Goal: Find contact information: Obtain details needed to contact an individual or organization

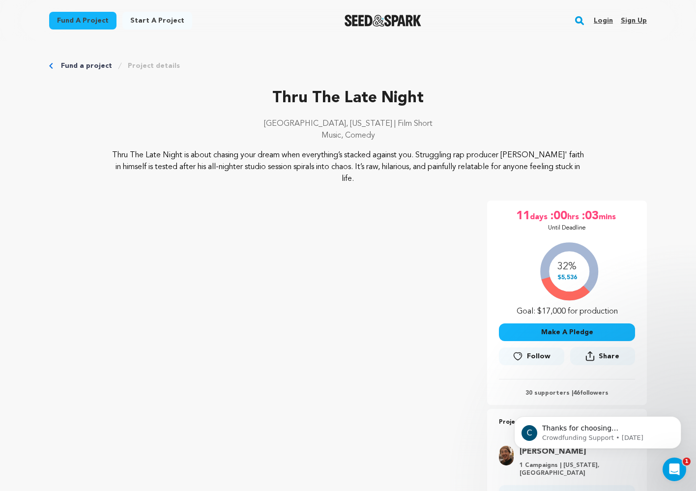
click at [602, 20] on link "Login" at bounding box center [603, 21] width 19 height 16
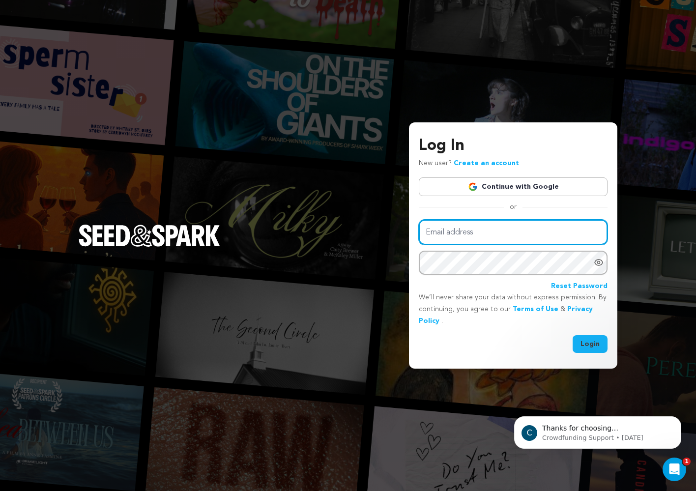
type input "joecalardo@gmail.com"
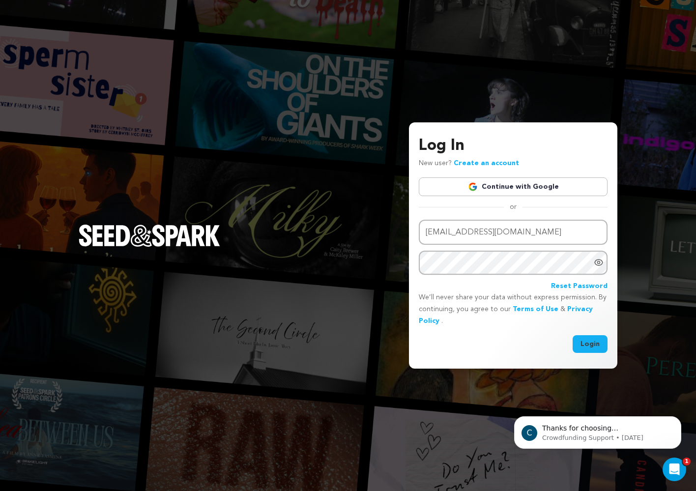
click at [585, 345] on button "Login" at bounding box center [590, 344] width 35 height 18
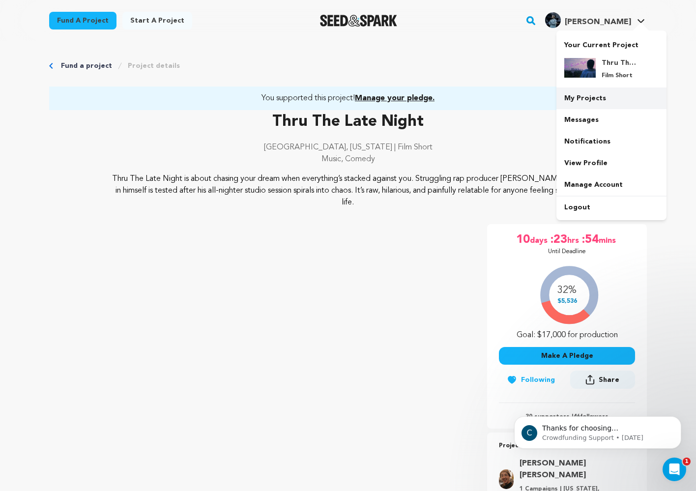
click at [598, 104] on link "My Projects" at bounding box center [611, 98] width 110 height 22
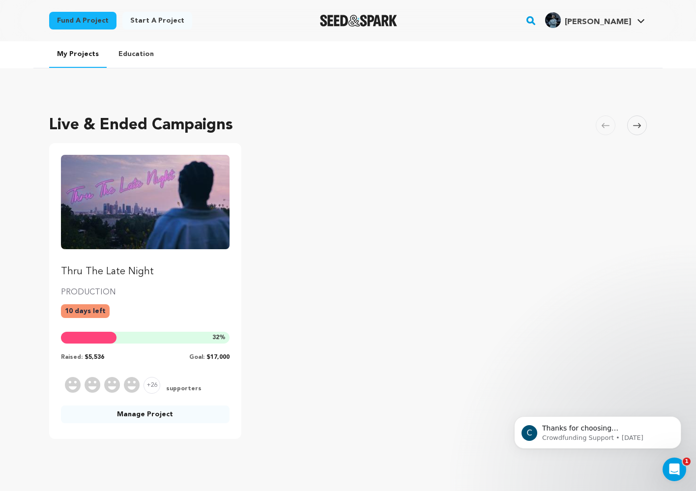
click at [139, 226] on img "Fund Thru The Late Night" at bounding box center [145, 202] width 169 height 94
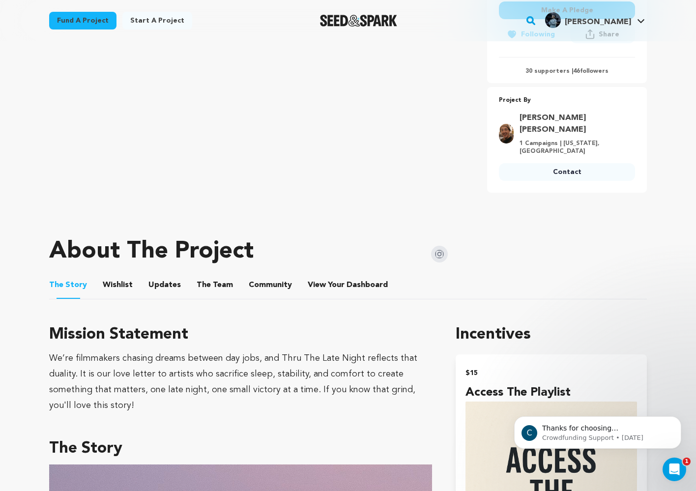
scroll to position [381, 0]
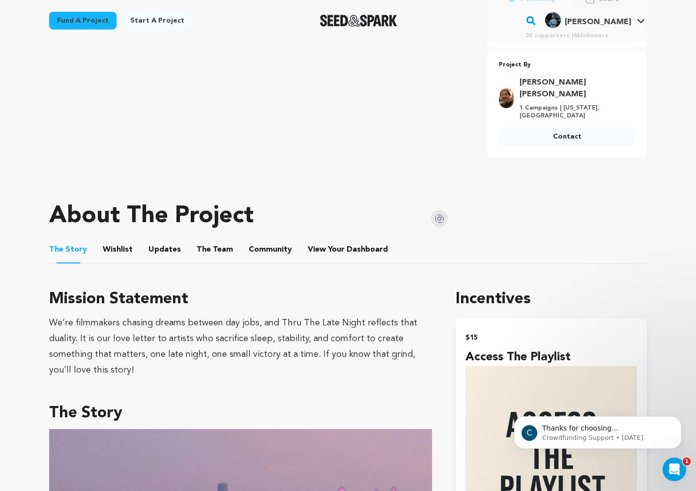
click at [166, 240] on button "Updates" at bounding box center [165, 252] width 24 height 24
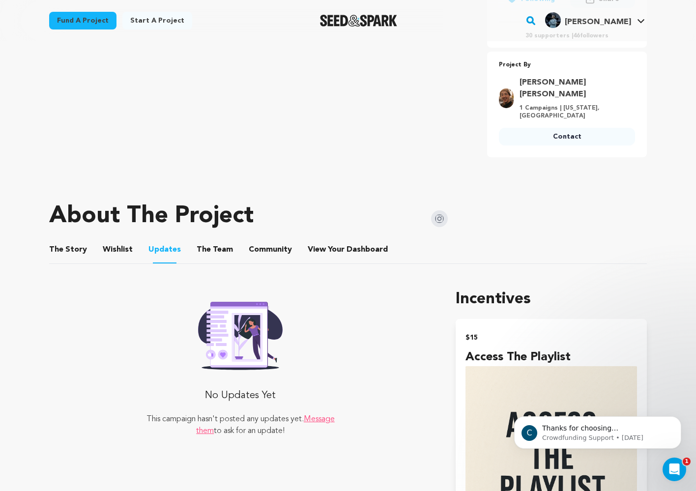
click at [60, 240] on button "The Story" at bounding box center [69, 252] width 24 height 24
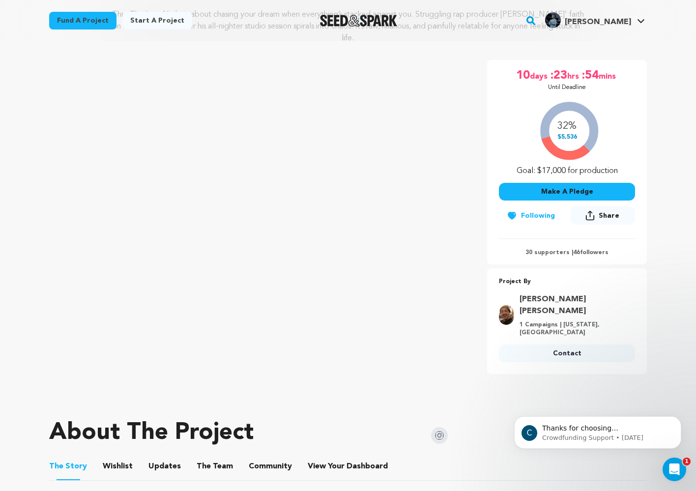
scroll to position [214, 0]
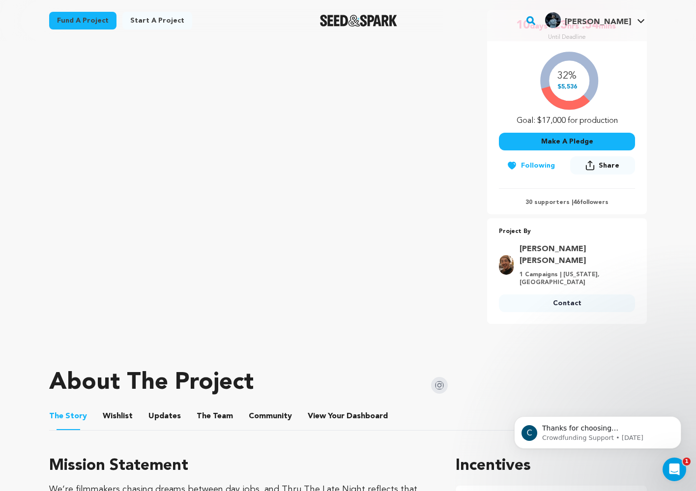
click at [557, 246] on link "Tyler Patrick Jones" at bounding box center [574, 255] width 110 height 24
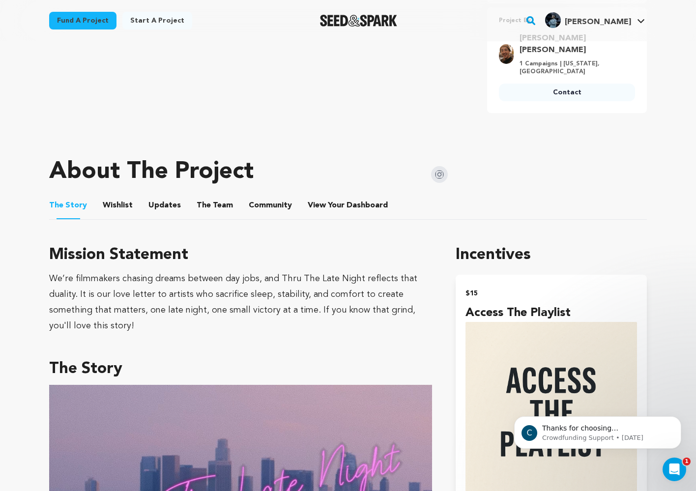
scroll to position [422, 0]
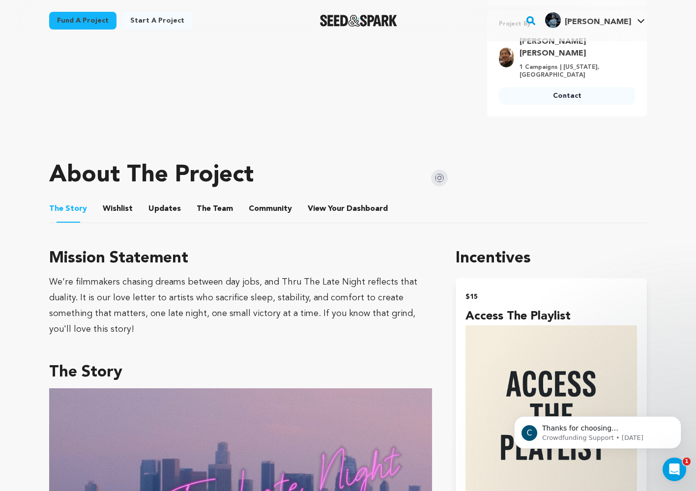
click at [441, 170] on img at bounding box center [439, 178] width 17 height 17
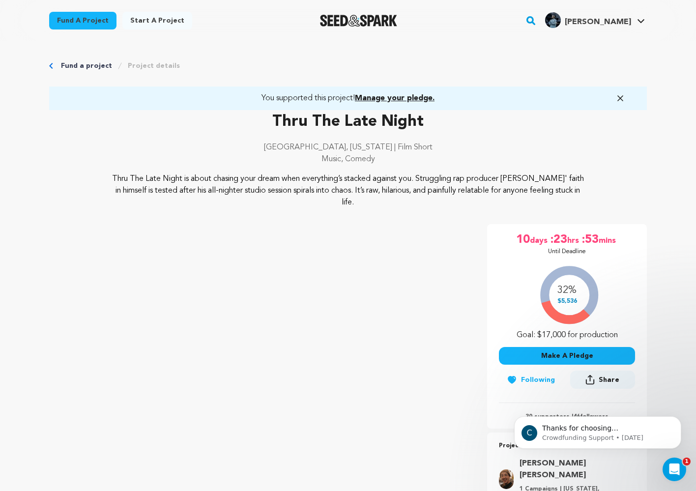
scroll to position [0, 0]
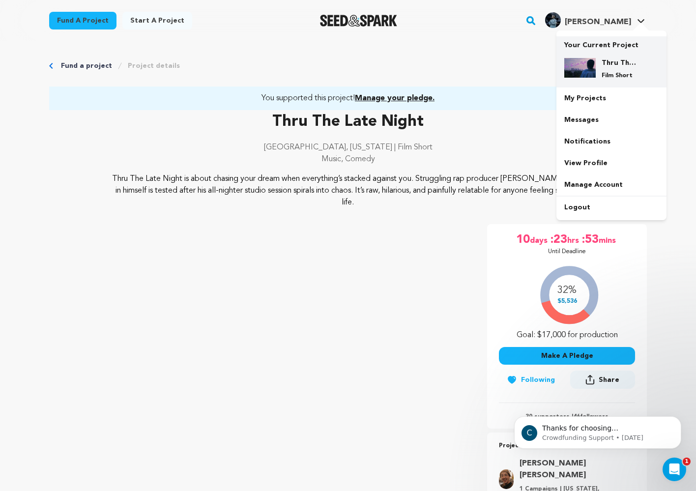
click at [620, 73] on p "Film Short" at bounding box center [619, 76] width 35 height 8
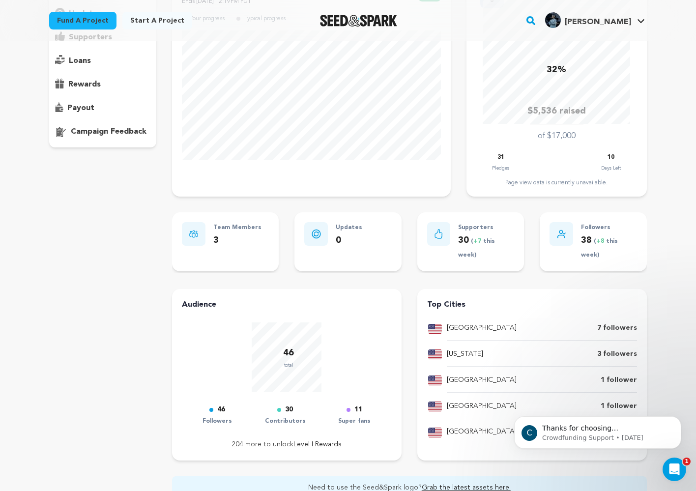
scroll to position [66, 0]
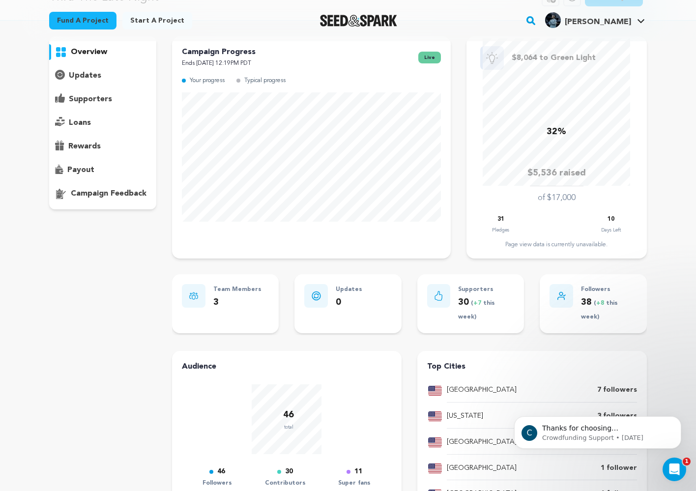
click at [94, 105] on p "supporters" at bounding box center [90, 99] width 43 height 12
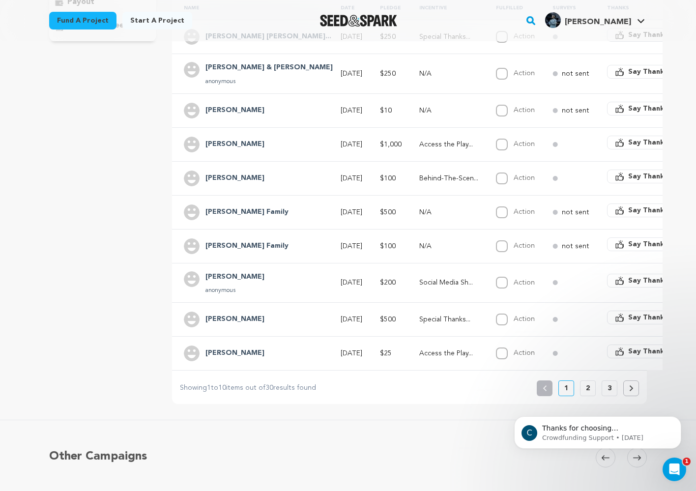
scroll to position [239, 0]
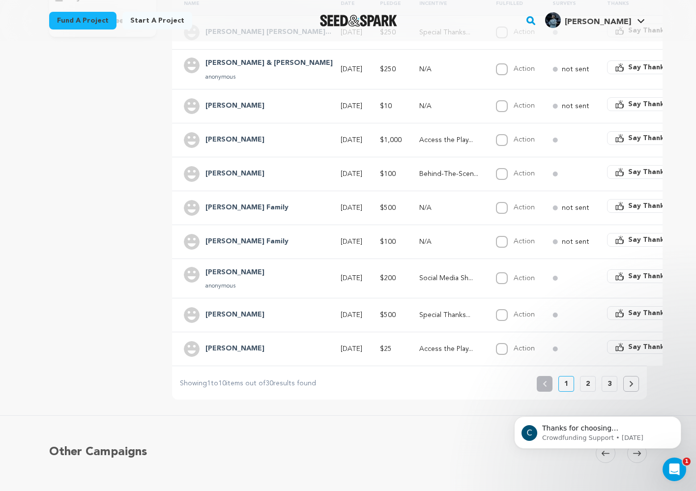
drag, startPoint x: 256, startPoint y: 243, endPoint x: 203, endPoint y: 243, distance: 52.1
click at [203, 243] on div "[PERSON_NAME] Family" at bounding box center [247, 242] width 95 height 16
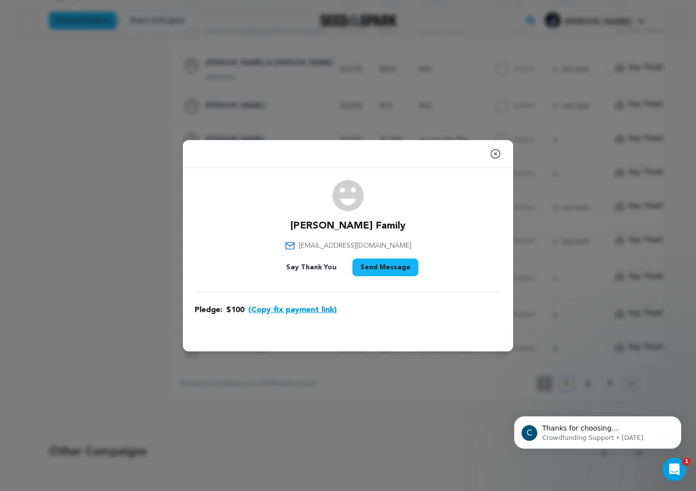
click at [499, 158] on icon "button" at bounding box center [495, 154] width 12 height 12
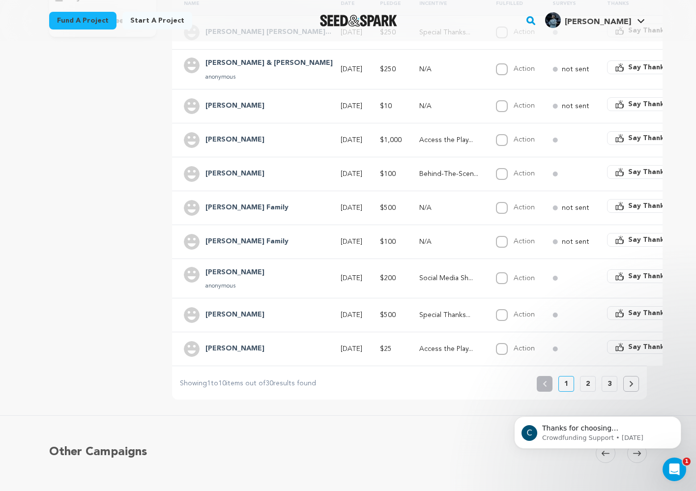
click at [209, 273] on h4 "[PERSON_NAME]" at bounding box center [234, 273] width 59 height 12
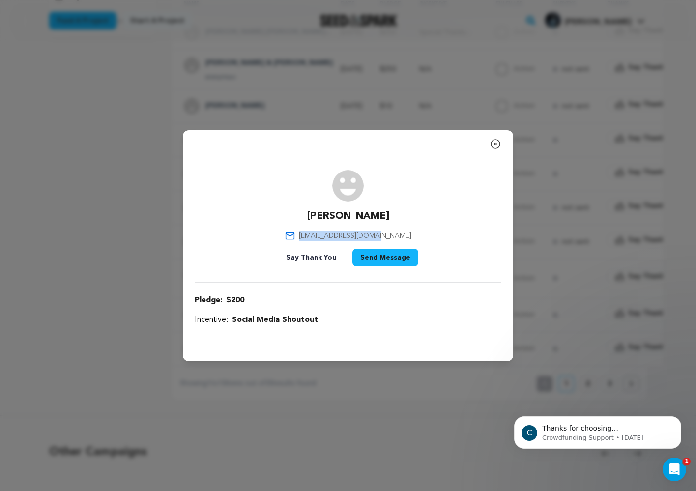
drag, startPoint x: 402, startPoint y: 235, endPoint x: 312, endPoint y: 238, distance: 91.0
click at [312, 238] on div "[PERSON_NAME] [EMAIL_ADDRESS][DOMAIN_NAME] Say Thank You Send Message" at bounding box center [348, 220] width 307 height 100
copy span "[EMAIL_ADDRESS][DOMAIN_NAME]"
click at [442, 199] on div "[PERSON_NAME] [EMAIL_ADDRESS][DOMAIN_NAME] Say Thank You Send Message" at bounding box center [348, 220] width 307 height 100
click at [497, 145] on icon "button" at bounding box center [495, 144] width 12 height 12
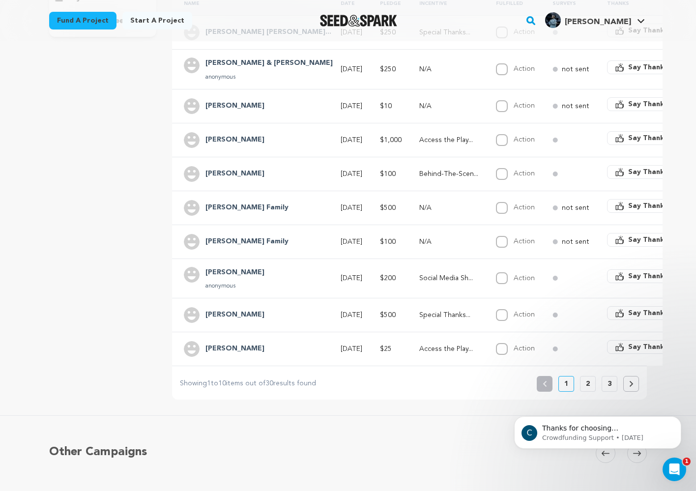
click at [291, 415] on div "Other Campaigns Carousel Skip to previous slide page Carousel Skip to next slid…" at bounding box center [348, 466] width 696 height 103
click at [216, 348] on h4 "[PERSON_NAME]" at bounding box center [234, 349] width 59 height 12
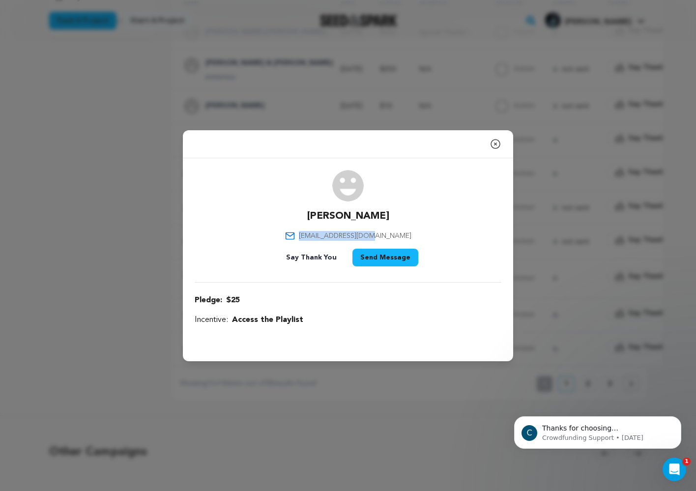
drag, startPoint x: 397, startPoint y: 235, endPoint x: 317, endPoint y: 237, distance: 79.6
click at [317, 237] on div "Kai Affolter kaiguy123@gmail.com Say Thank You Send Message" at bounding box center [348, 220] width 307 height 100
copy span "kaiguy123@gmail.com"
click at [494, 142] on icon "button" at bounding box center [495, 144] width 12 height 12
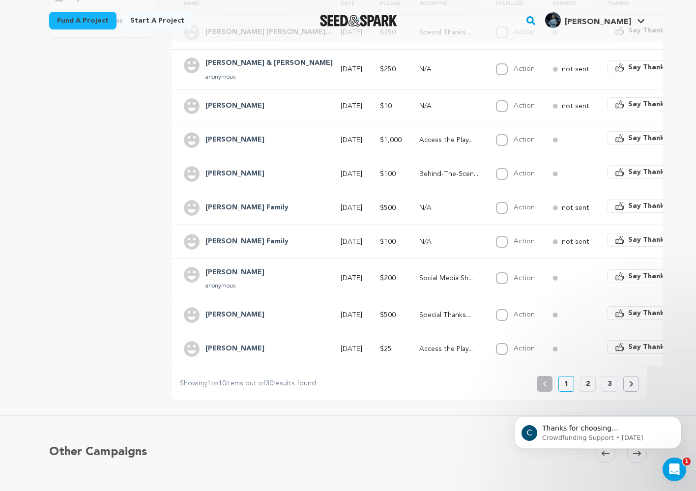
click at [589, 379] on p "2" at bounding box center [588, 384] width 4 height 10
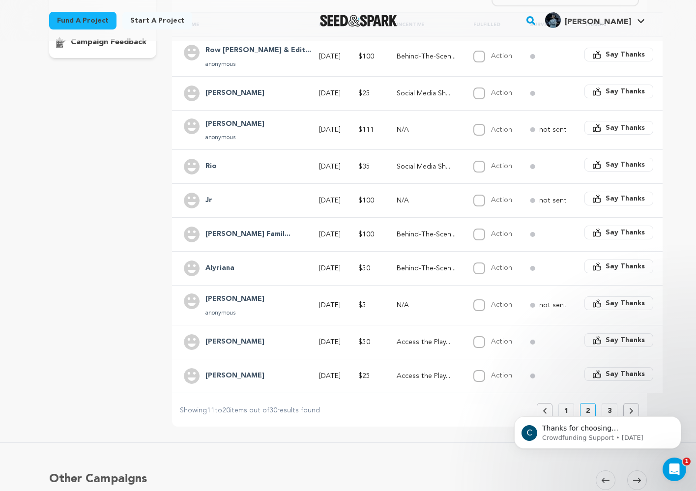
scroll to position [219, 0]
click at [208, 197] on h4 "Jr" at bounding box center [208, 200] width 7 height 12
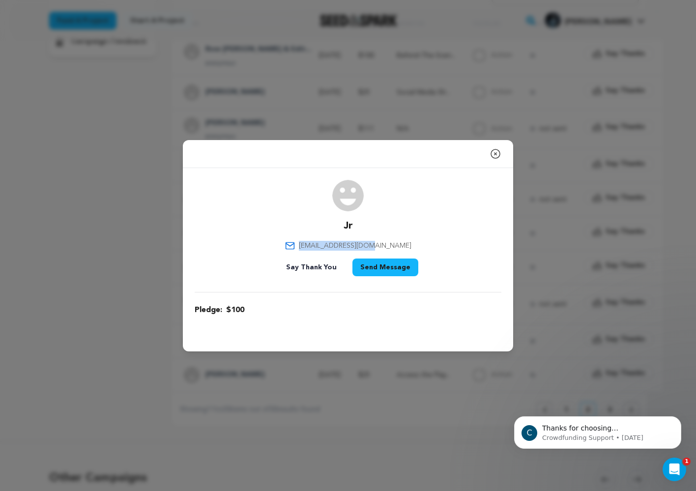
drag, startPoint x: 386, startPoint y: 246, endPoint x: 385, endPoint y: 258, distance: 12.9
click at [326, 246] on div "Jr jrjonesojai@att.net Say Thank You Send Message" at bounding box center [348, 230] width 307 height 100
copy span "jrjonesojai@att.net"
click at [497, 151] on icon "button" at bounding box center [495, 154] width 12 height 12
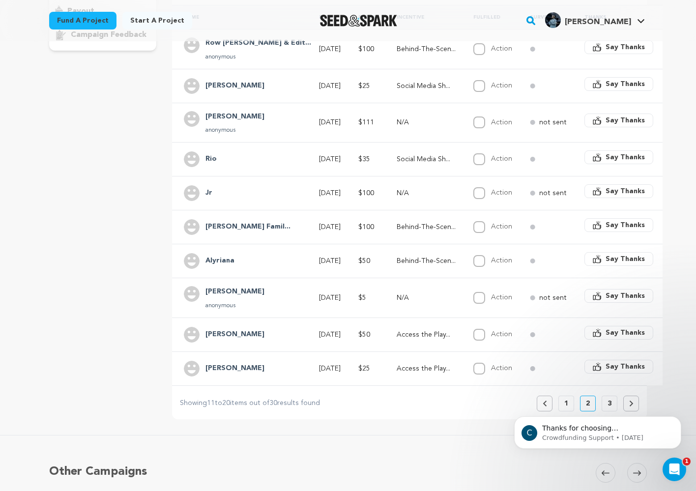
scroll to position [225, 0]
click at [607, 402] on body "C Thanks for choosing Seed&amp;Spark for your project! If you have any question…" at bounding box center [597, 430] width 189 height 61
click at [676, 420] on icon "Dismiss notification" at bounding box center [678, 418] width 5 height 5
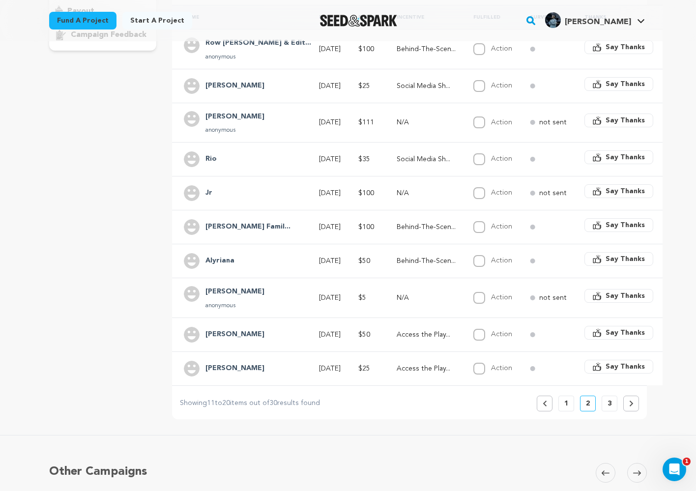
click at [610, 403] on p "3" at bounding box center [609, 404] width 4 height 10
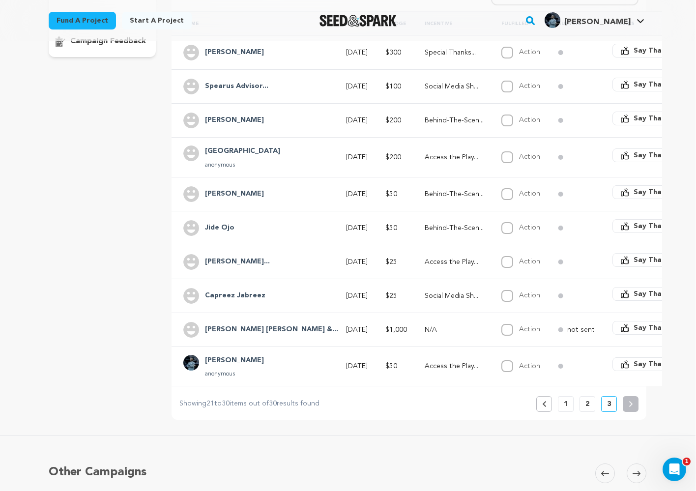
scroll to position [219, 0]
click at [634, 366] on span "Say Thanks" at bounding box center [653, 364] width 39 height 10
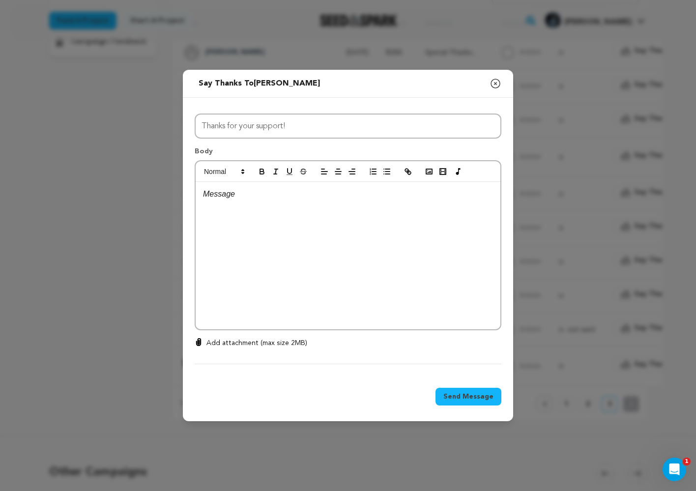
click at [223, 260] on div at bounding box center [348, 255] width 305 height 147
click at [493, 84] on icon "button" at bounding box center [495, 84] width 12 height 12
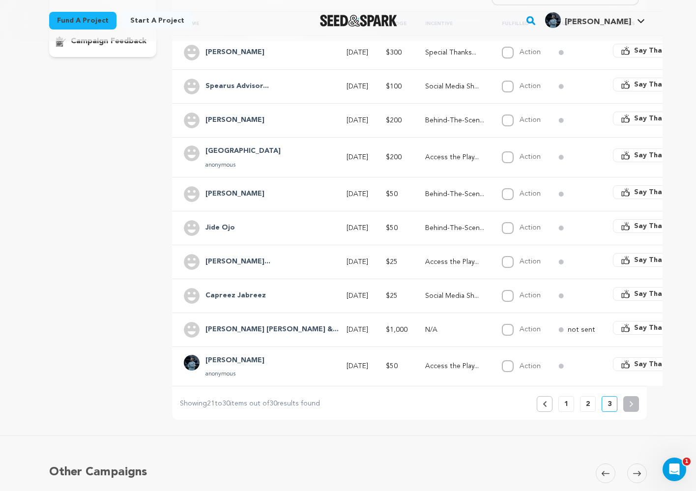
click at [565, 400] on p "1" at bounding box center [566, 404] width 4 height 10
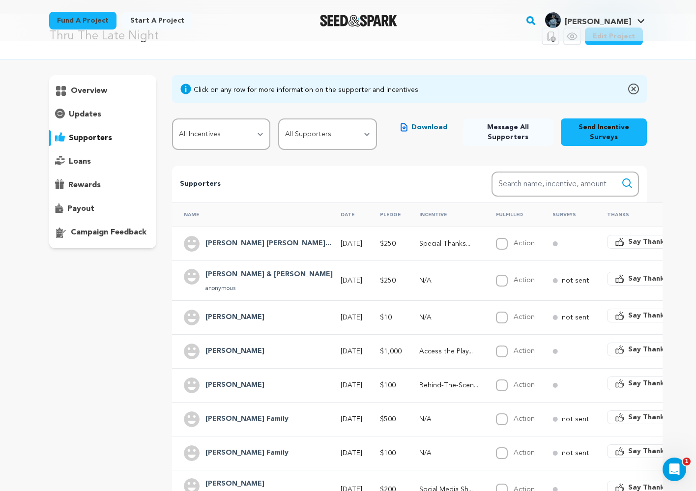
scroll to position [0, 0]
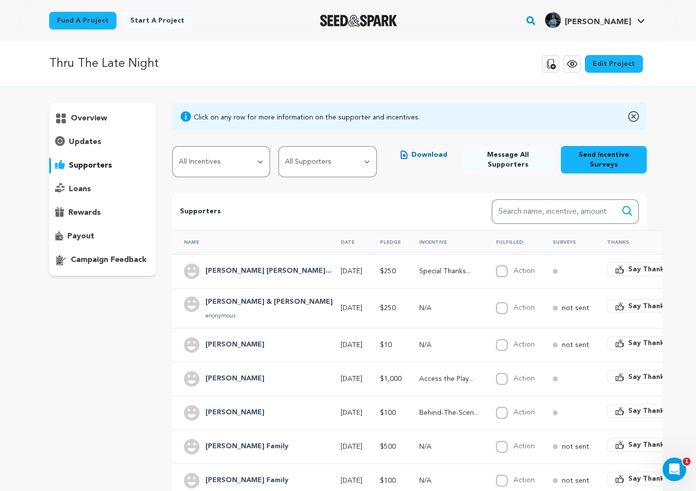
click at [98, 260] on p "campaign feedback" at bounding box center [109, 260] width 76 height 12
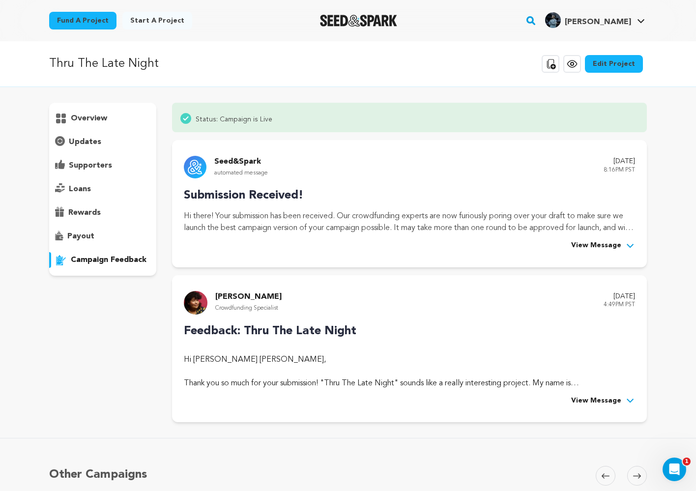
click at [90, 115] on p "overview" at bounding box center [89, 119] width 36 height 12
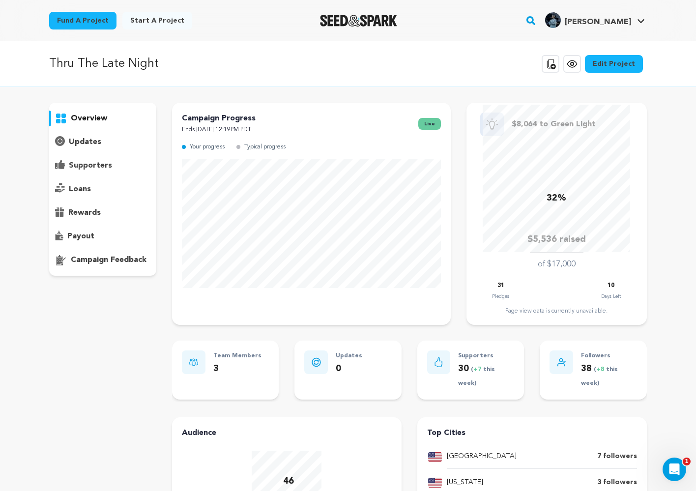
click at [655, 204] on div "overview" at bounding box center [347, 365] width 629 height 525
click at [110, 172] on div "supporters" at bounding box center [102, 166] width 107 height 16
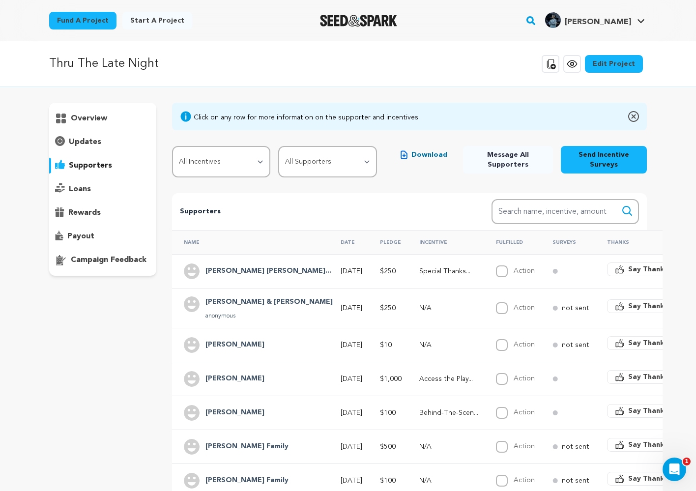
click at [224, 445] on h4 "[PERSON_NAME] Family" at bounding box center [246, 447] width 83 height 12
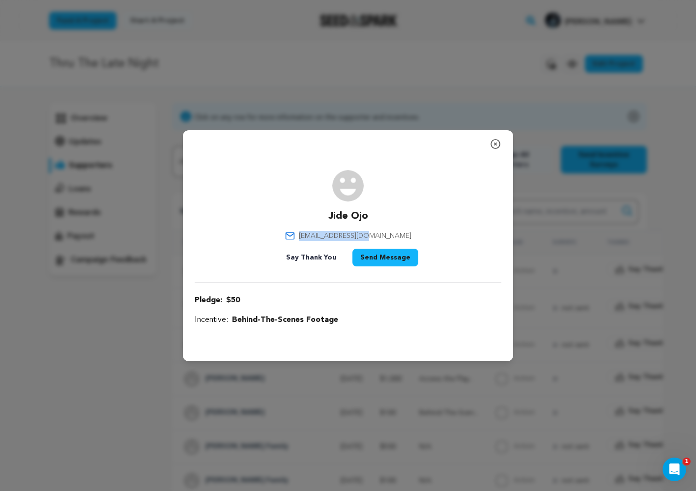
drag, startPoint x: 390, startPoint y: 234, endPoint x: 324, endPoint y: 237, distance: 66.4
click at [324, 237] on div "Jide Ojo ojojide4@gmail.com Say Thank You Send Message" at bounding box center [348, 220] width 307 height 100
copy span "ojojide4@gmail.com"
click at [438, 200] on div "Jide Ojo ojojide4@gmail.com Say Thank You Send Message" at bounding box center [348, 220] width 307 height 100
click at [502, 145] on div "Close modal" at bounding box center [348, 144] width 330 height 28
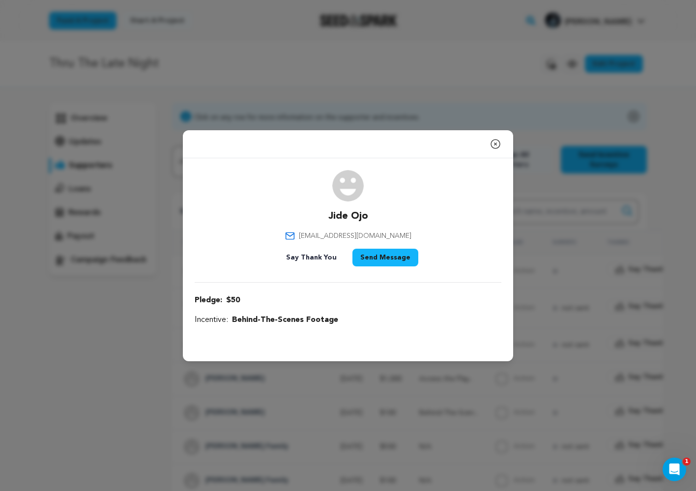
click at [496, 143] on icon "button" at bounding box center [495, 144] width 9 height 9
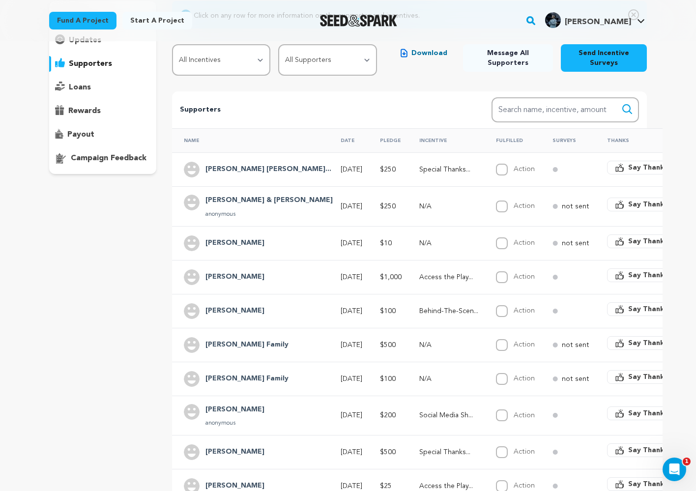
scroll to position [102, 0]
click at [229, 342] on h4 "[PERSON_NAME] Family" at bounding box center [246, 345] width 83 height 12
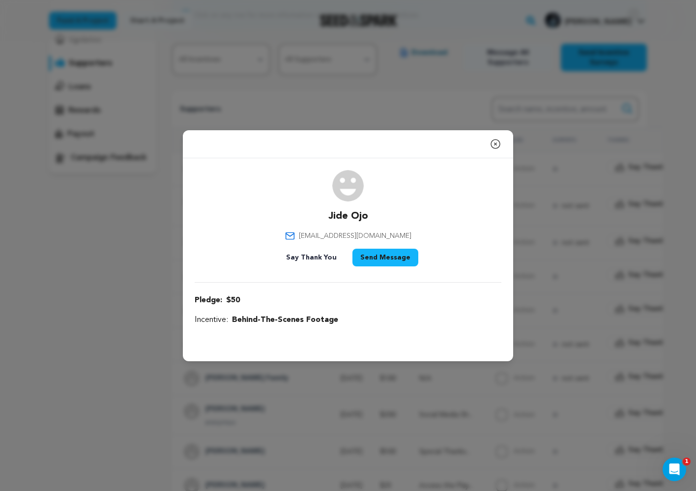
click at [491, 147] on icon "button" at bounding box center [495, 144] width 12 height 12
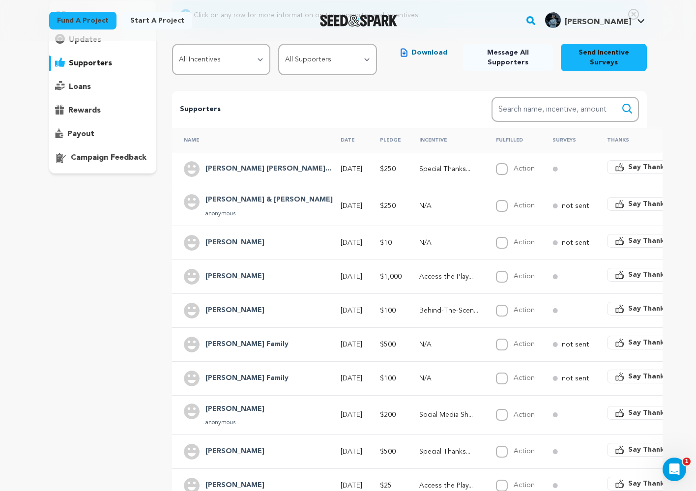
click at [228, 352] on td "[PERSON_NAME] Family" at bounding box center [250, 344] width 157 height 34
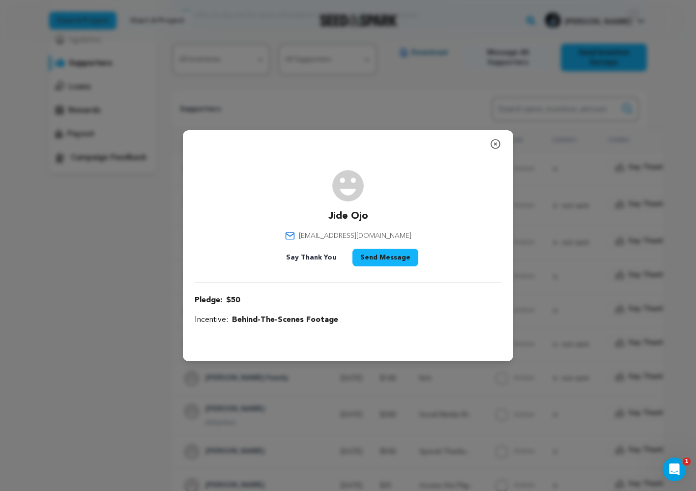
click at [497, 147] on icon "button" at bounding box center [495, 144] width 9 height 9
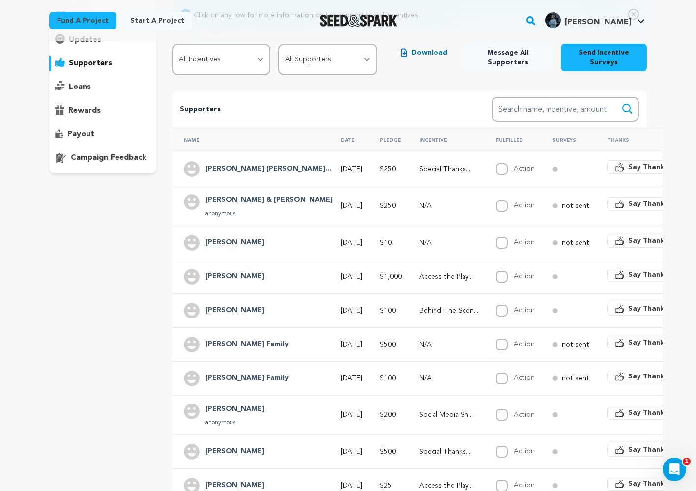
click at [230, 407] on h4 "[PERSON_NAME]" at bounding box center [234, 409] width 59 height 12
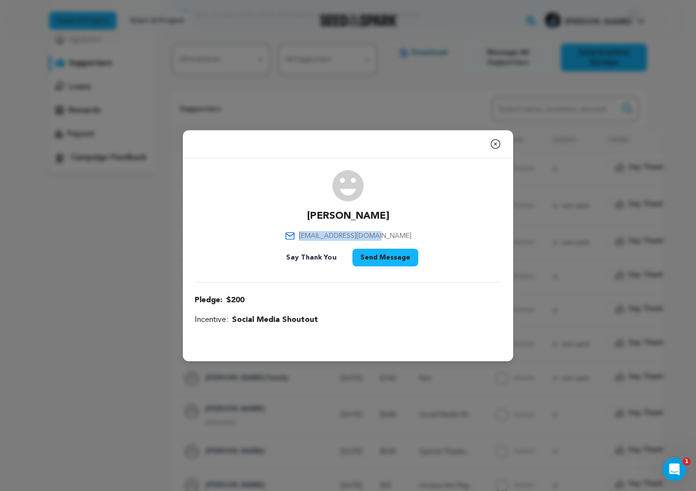
drag, startPoint x: 394, startPoint y: 234, endPoint x: 317, endPoint y: 238, distance: 76.3
click at [316, 237] on div "[PERSON_NAME] [EMAIL_ADDRESS][DOMAIN_NAME] Say Thank You Send Message" at bounding box center [348, 220] width 307 height 100
copy span "[EMAIL_ADDRESS][DOMAIN_NAME]"
click at [498, 144] on icon "button" at bounding box center [495, 144] width 12 height 12
